Goal: Task Accomplishment & Management: Complete application form

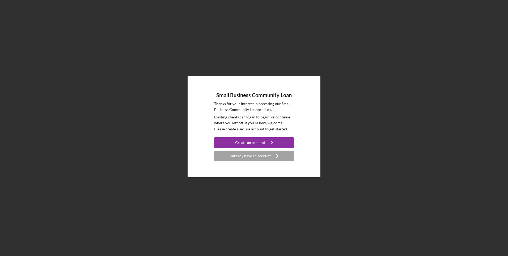
click at [238, 158] on div "I already have an account" at bounding box center [250, 156] width 41 height 11
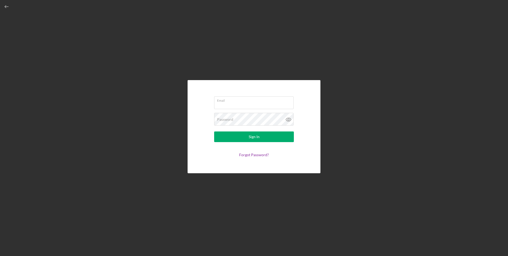
type input "[EMAIL_ADDRESS][DOMAIN_NAME]"
click at [233, 137] on button "Sign In" at bounding box center [254, 136] width 80 height 11
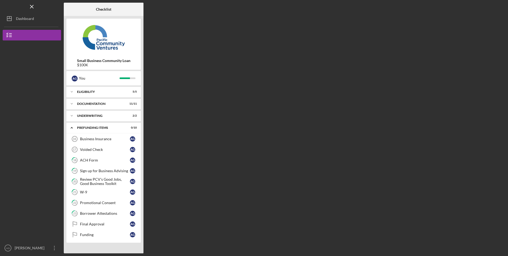
click at [94, 139] on div "Business Insurance" at bounding box center [105, 139] width 50 height 4
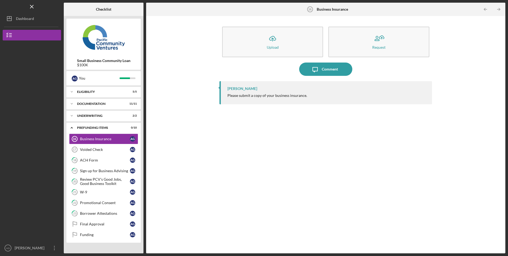
click at [285, 51] on button "Icon/Upload Upload" at bounding box center [272, 42] width 101 height 31
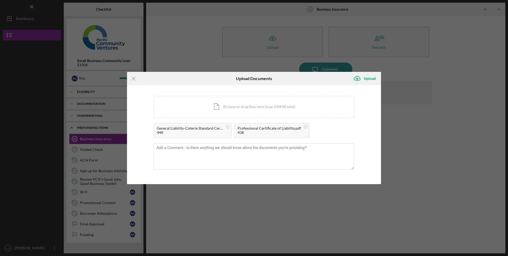
click at [376, 78] on button "Icon/Upload Upload" at bounding box center [366, 78] width 31 height 11
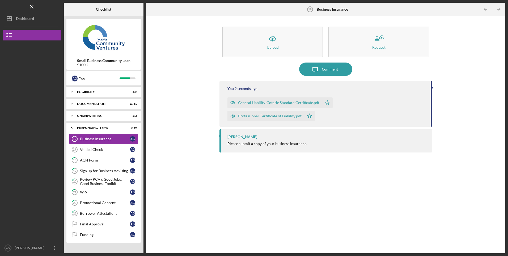
click at [326, 70] on div "Comment" at bounding box center [330, 68] width 16 height 13
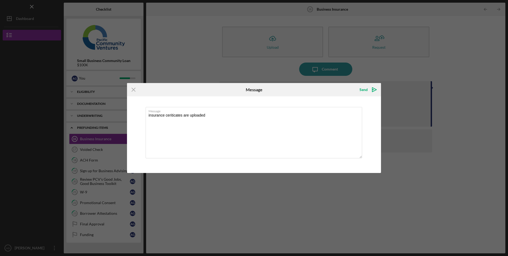
type textarea "insurance ceriticates are uploaded"
click at [362, 90] on div "Send" at bounding box center [364, 89] width 8 height 11
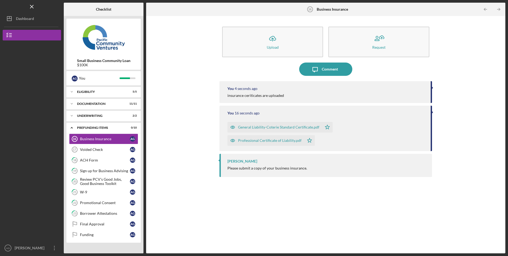
click at [23, 246] on div "[PERSON_NAME]" at bounding box center [30, 249] width 35 height 12
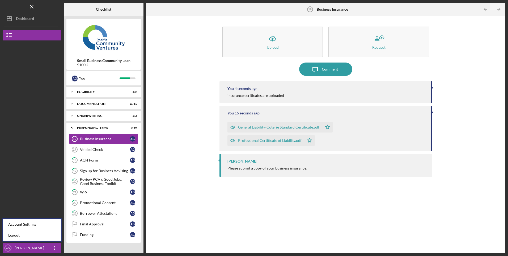
click at [18, 236] on link "Logout" at bounding box center [32, 235] width 59 height 11
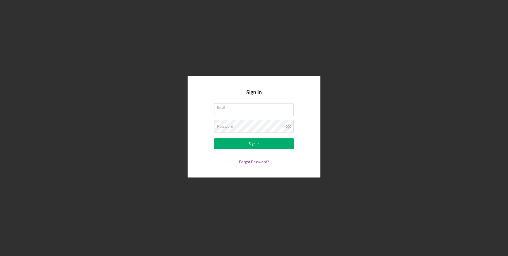
type input "[EMAIL_ADDRESS][DOMAIN_NAME]"
